Goal: Task Accomplishment & Management: Manage account settings

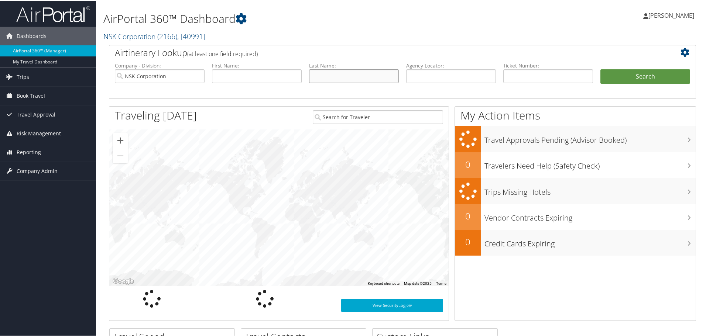
click at [326, 75] on input "text" at bounding box center [354, 76] width 90 height 14
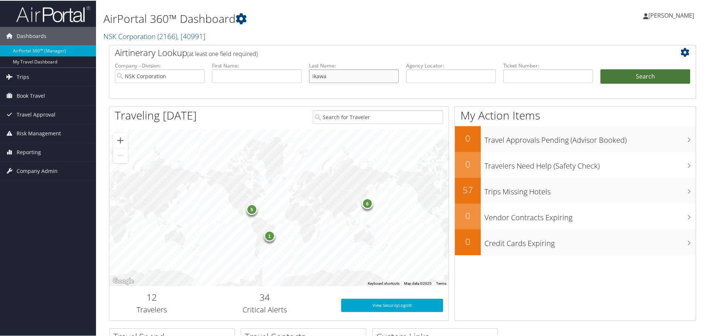
type input "ikawa"
click at [644, 77] on button "Search" at bounding box center [645, 76] width 90 height 15
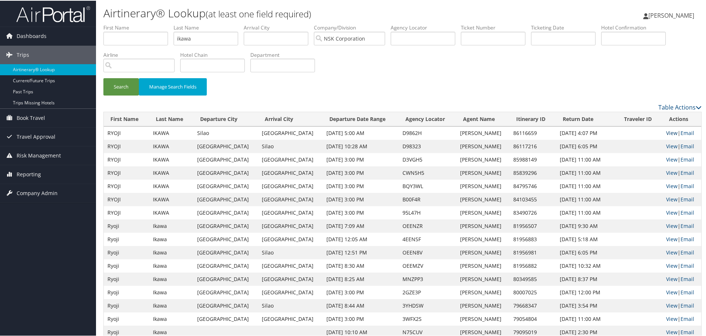
click at [667, 130] on link "View" at bounding box center [671, 132] width 11 height 7
drag, startPoint x: 202, startPoint y: 37, endPoint x: 146, endPoint y: 36, distance: 55.8
click at [146, 23] on ul "First Name Last Name ikawa Departure City Arrival City Company/Division NSK Cor…" at bounding box center [402, 23] width 598 height 0
type input "[PERSON_NAME]"
click at [103, 78] on button "Search" at bounding box center [120, 86] width 35 height 17
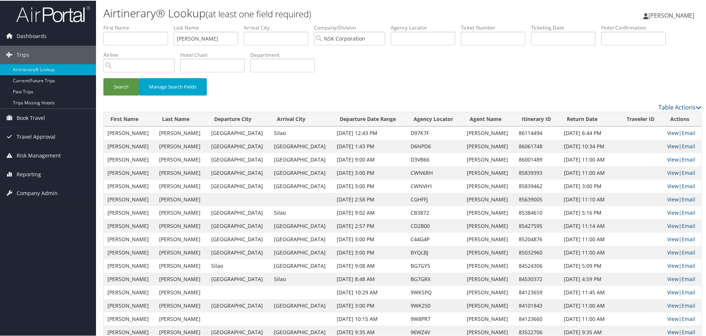
click at [669, 146] on link "View" at bounding box center [672, 145] width 11 height 7
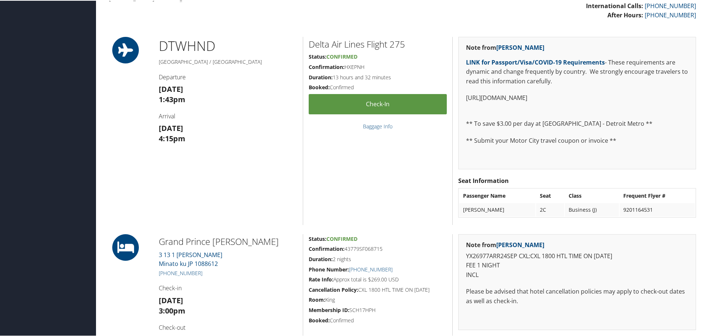
scroll to position [258, 0]
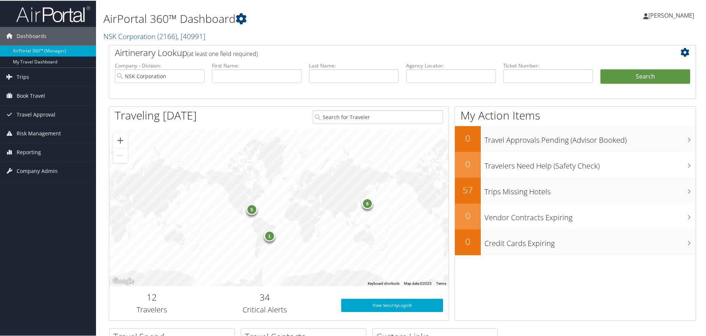
click at [360, 51] on h2 "Airtinerary Lookup (at least one field required)" at bounding box center [378, 52] width 527 height 13
click at [340, 75] on input "text" at bounding box center [354, 76] width 90 height 14
type input "[PERSON_NAME]"
click at [637, 74] on button "Search" at bounding box center [645, 76] width 90 height 15
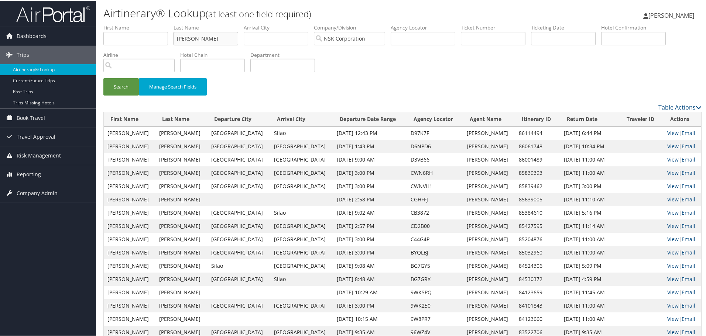
drag, startPoint x: 200, startPoint y: 38, endPoint x: 150, endPoint y: 39, distance: 49.9
click at [150, 23] on ul "First Name Last Name [PERSON_NAME] Departure City Arrival City Company/Division…" at bounding box center [402, 23] width 598 height 0
click at [127, 87] on button "Search" at bounding box center [120, 86] width 35 height 17
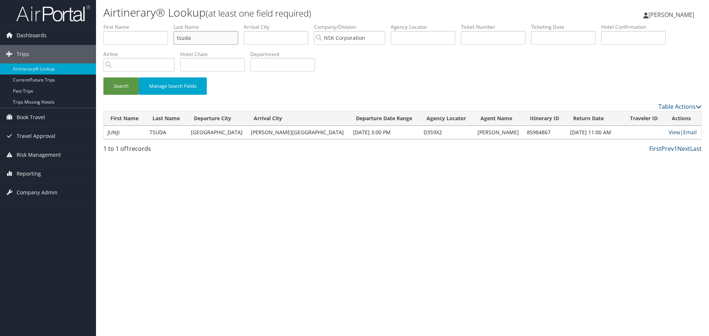
drag, startPoint x: 201, startPoint y: 38, endPoint x: 172, endPoint y: 30, distance: 30.2
click at [172, 23] on ul "First Name Last Name tsuda Departure City Arrival City Company/Division NSK Cor…" at bounding box center [402, 23] width 598 height 0
click at [129, 88] on button "Search" at bounding box center [120, 86] width 35 height 17
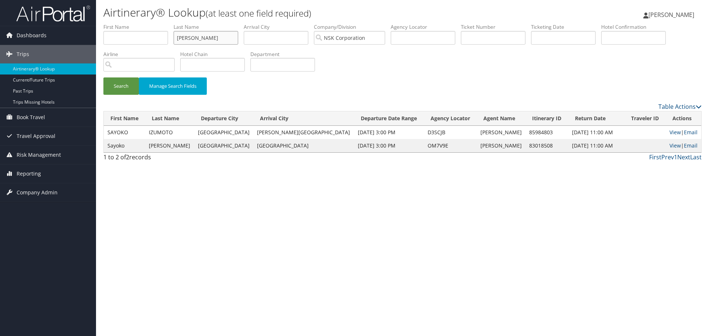
drag, startPoint x: 209, startPoint y: 36, endPoint x: 171, endPoint y: 34, distance: 38.1
click at [171, 23] on ul "First Name Last Name Izumoto Departure City Arrival City Company/Division NSK C…" at bounding box center [402, 23] width 598 height 0
click at [120, 84] on button "Search" at bounding box center [120, 86] width 35 height 17
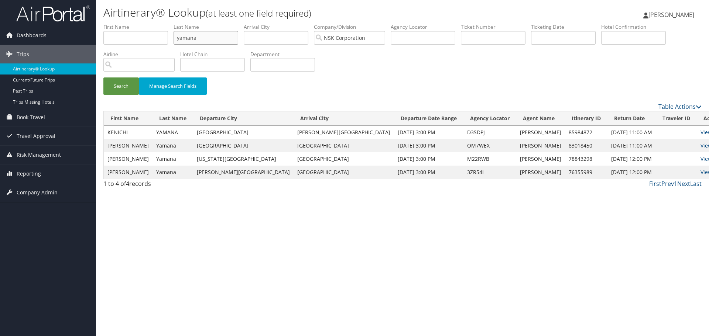
drag, startPoint x: 203, startPoint y: 38, endPoint x: 144, endPoint y: 37, distance: 58.3
click at [144, 23] on ul "First Name Last Name yamana Departure City Arrival City Company/Division NSK Co…" at bounding box center [402, 23] width 598 height 0
type input "aoyama"
click at [116, 88] on button "Search" at bounding box center [120, 86] width 35 height 17
